Goal: Book appointment/travel/reservation

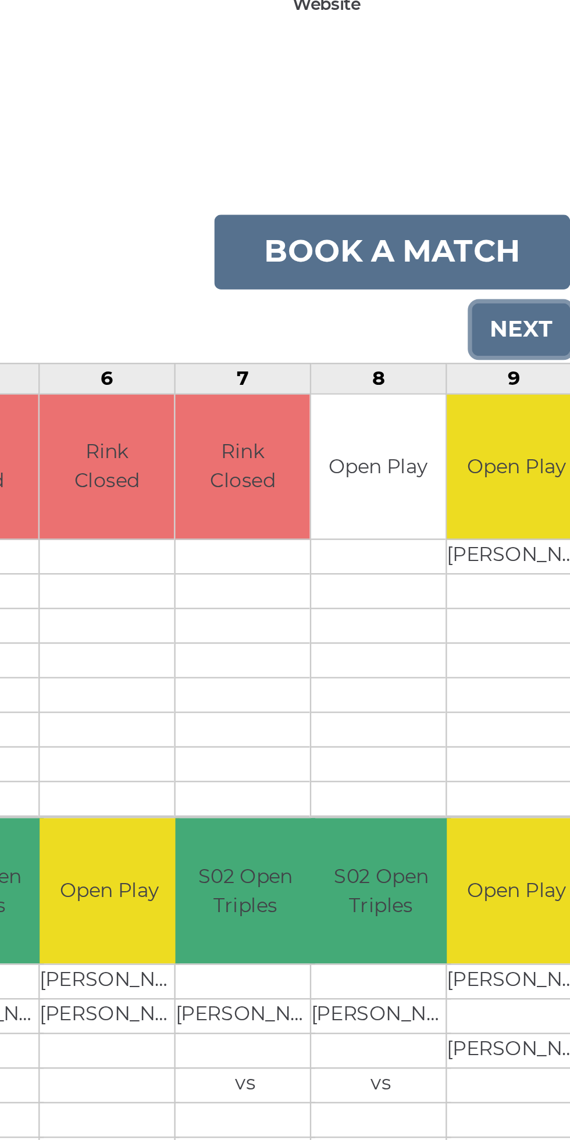
click at [545, 227] on input "Next" at bounding box center [540, 227] width 41 height 22
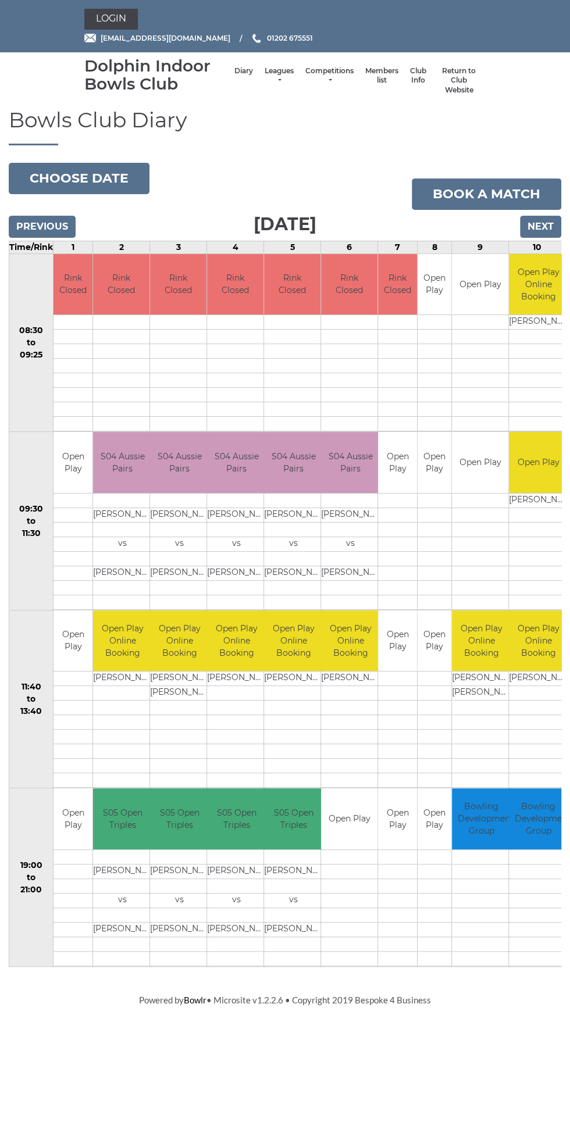
scroll to position [0, 64]
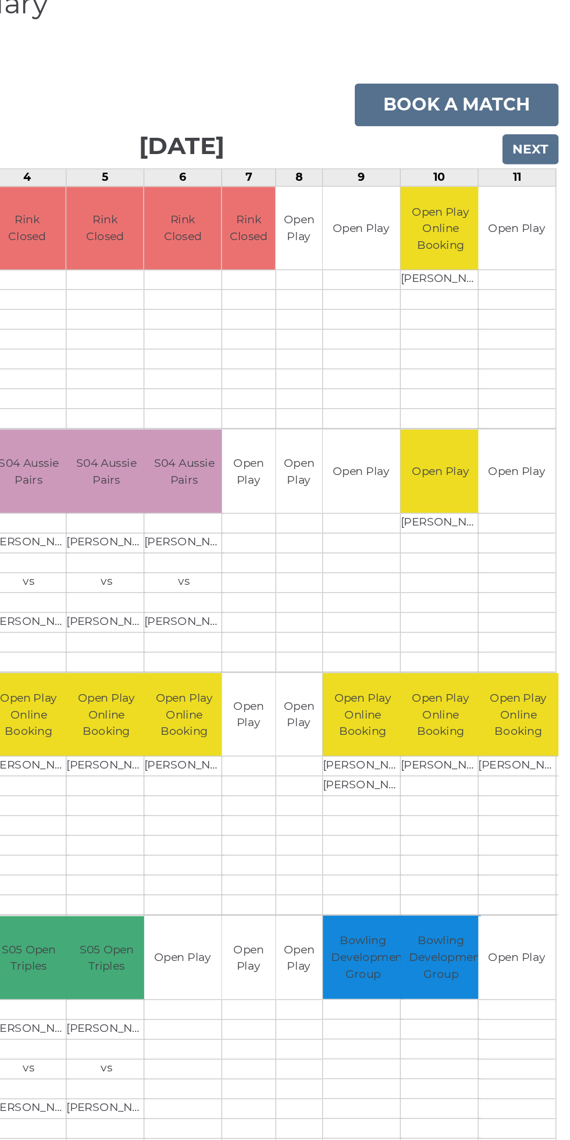
click at [496, 484] on td "Open Play" at bounding box center [474, 462] width 59 height 61
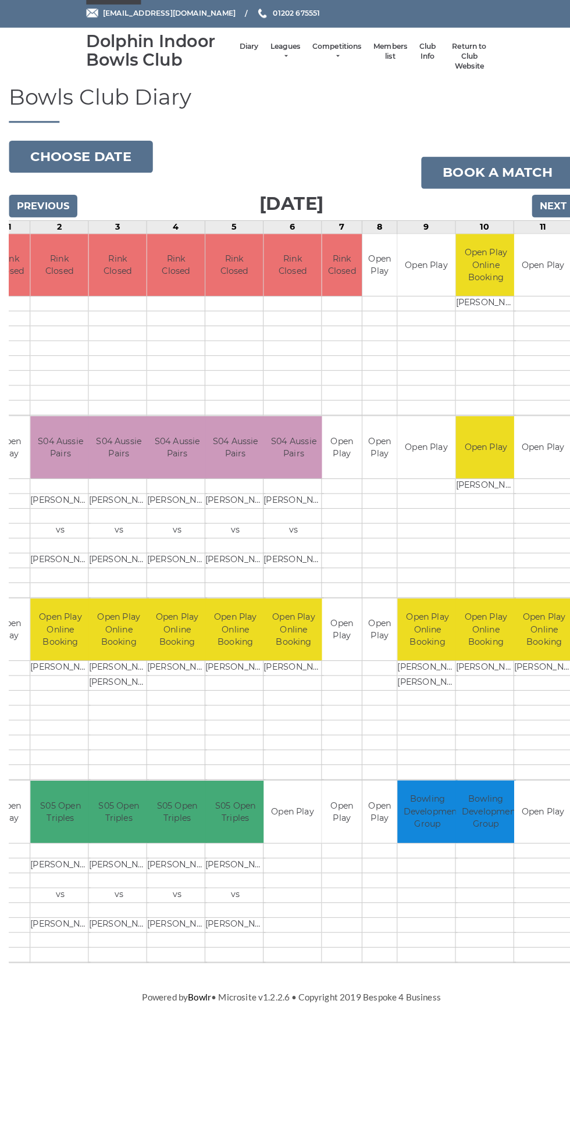
scroll to position [0, 0]
